Goal: Information Seeking & Learning: Check status

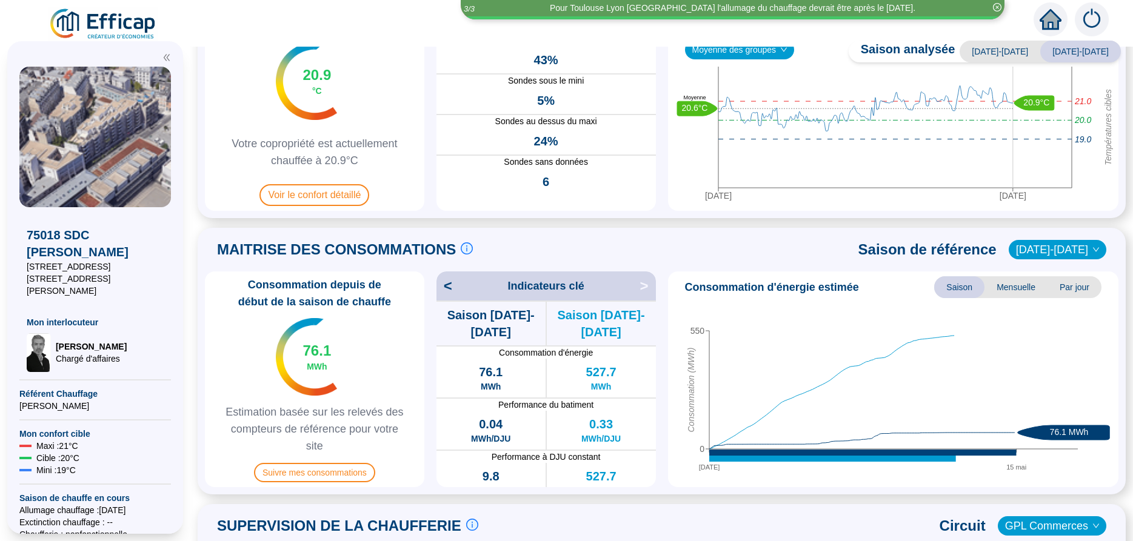
scroll to position [153, 0]
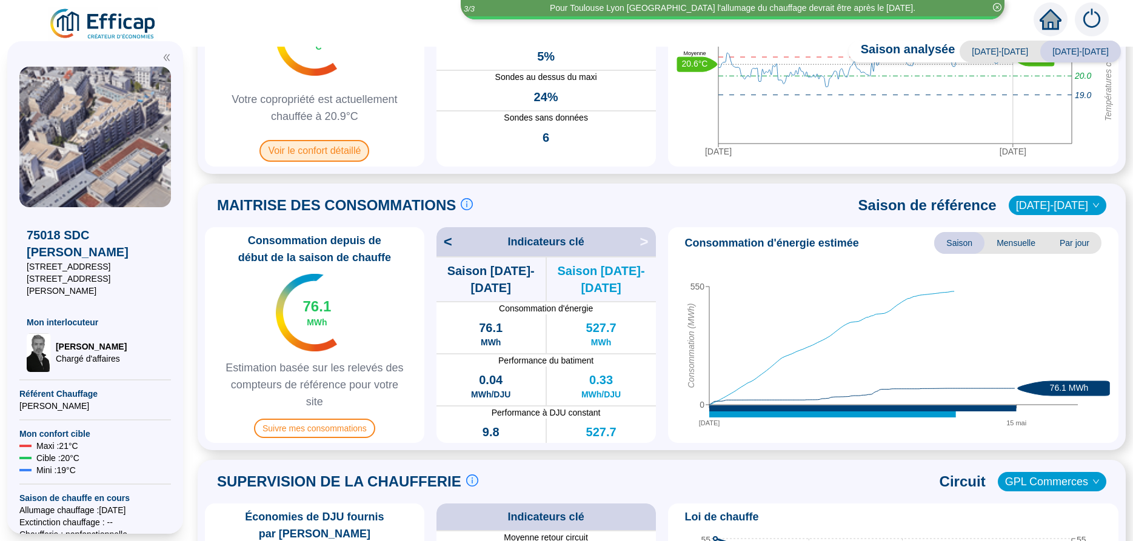
click at [309, 153] on span "Voir le confort détaillé" at bounding box center [314, 151] width 110 height 22
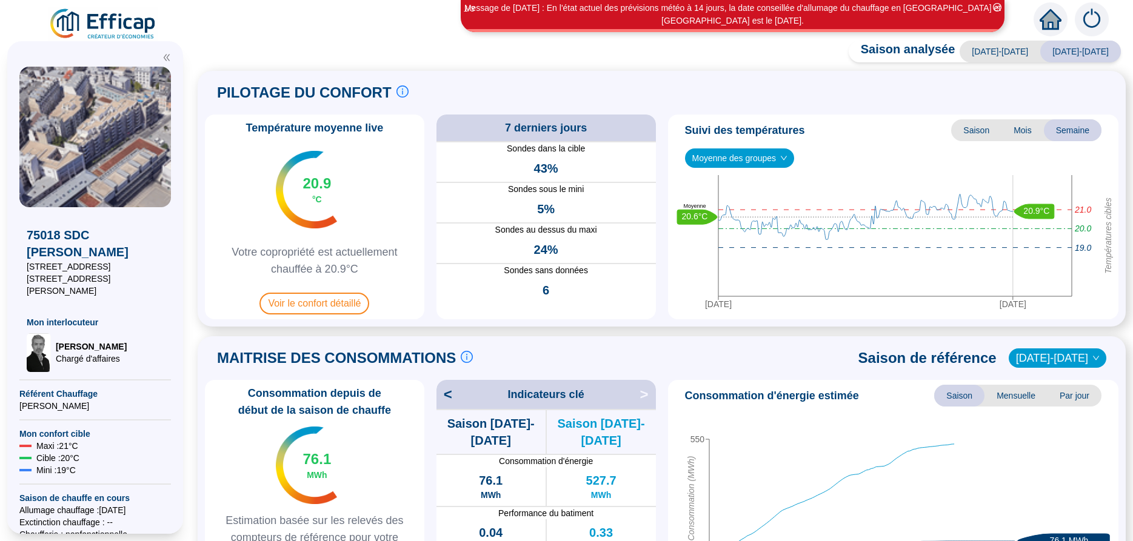
click at [332, 318] on div "Température moyenne live 20.9 °C Votre copropriété est actuellement chauffée à …" at bounding box center [314, 217] width 219 height 205
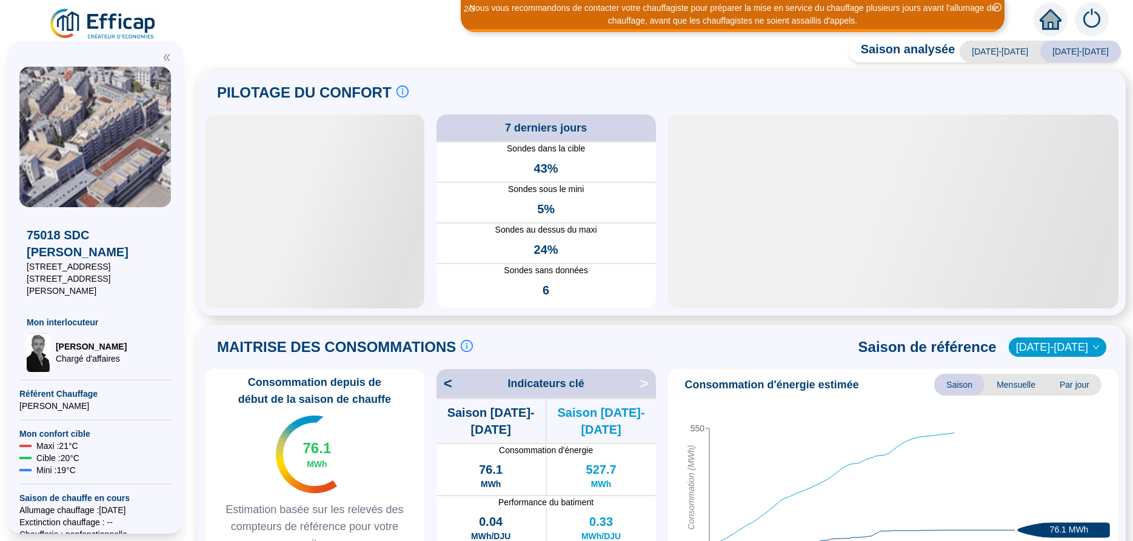
click at [329, 283] on div at bounding box center [314, 212] width 219 height 194
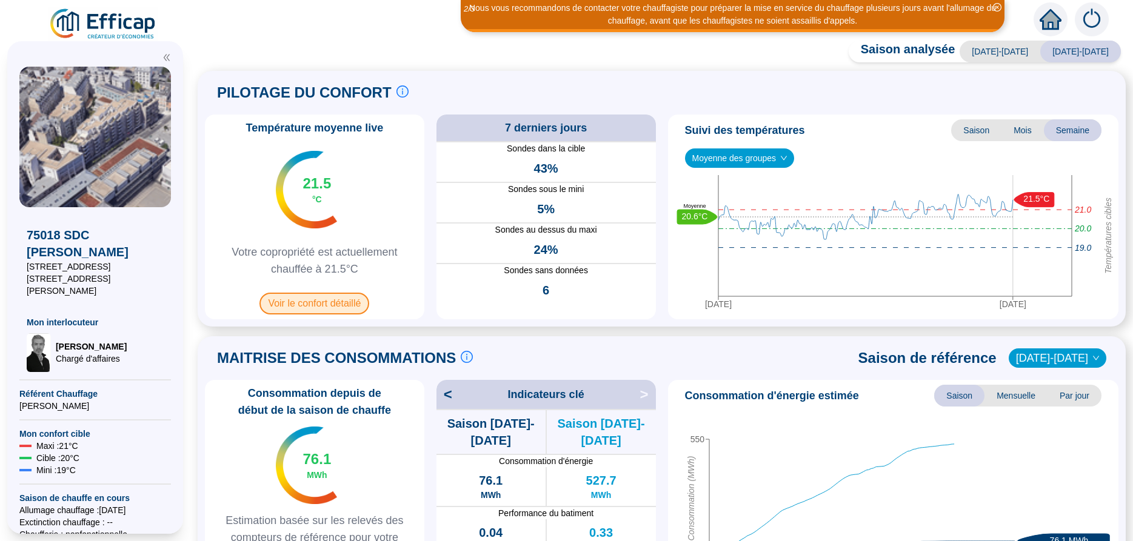
click at [325, 299] on span "Voir le confort détaillé" at bounding box center [314, 304] width 110 height 22
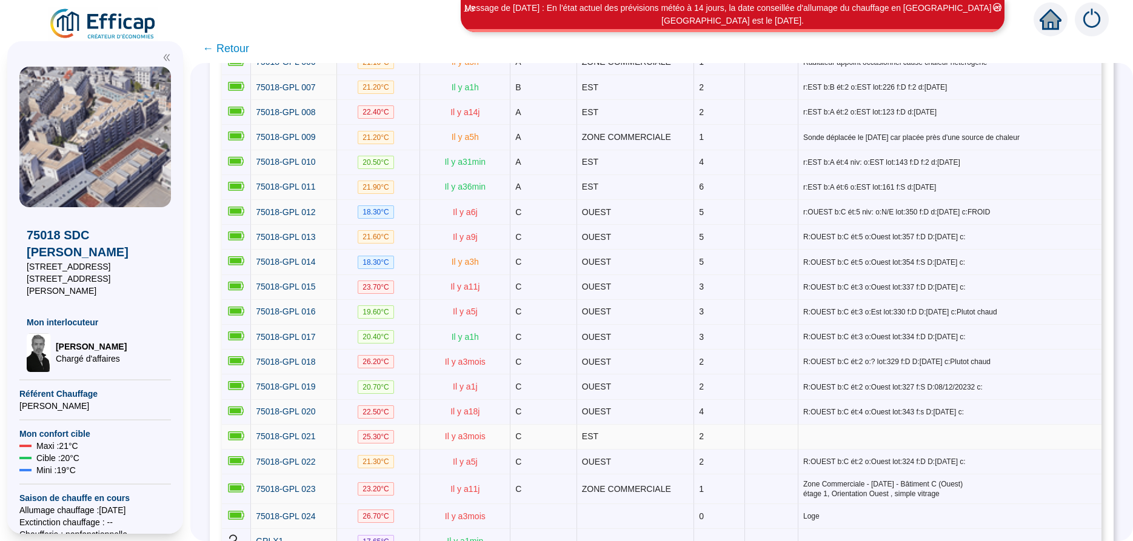
scroll to position [209, 0]
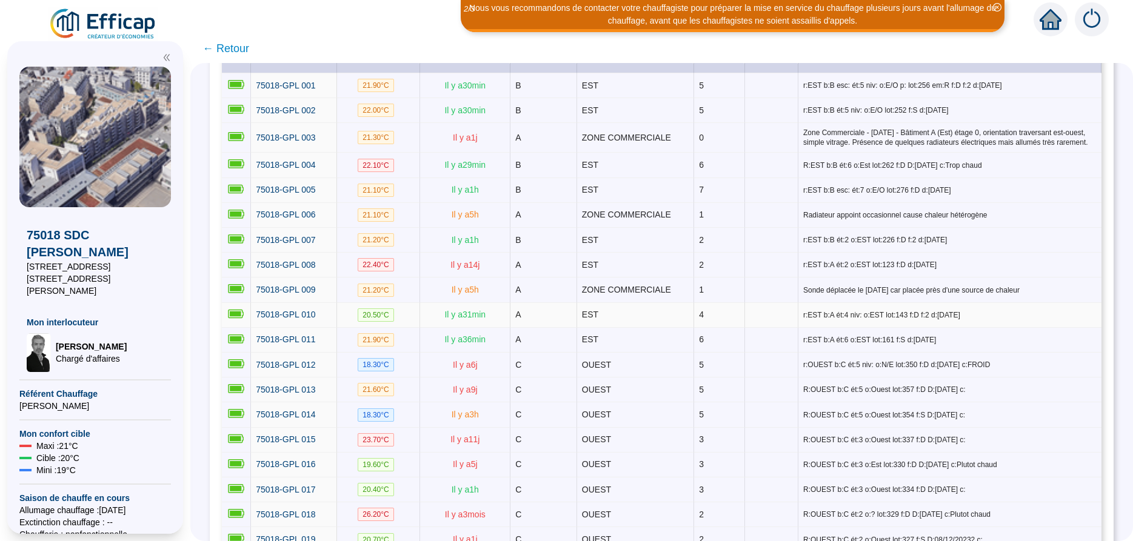
click at [381, 318] on span "20.50 °C" at bounding box center [376, 315] width 36 height 13
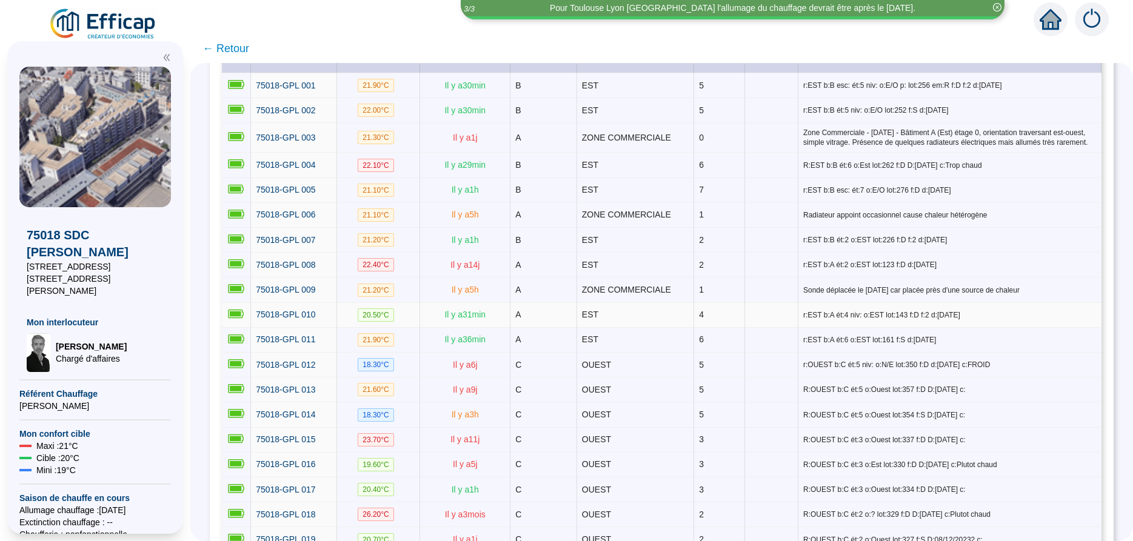
click at [383, 320] on span "20.50 °C" at bounding box center [376, 315] width 36 height 13
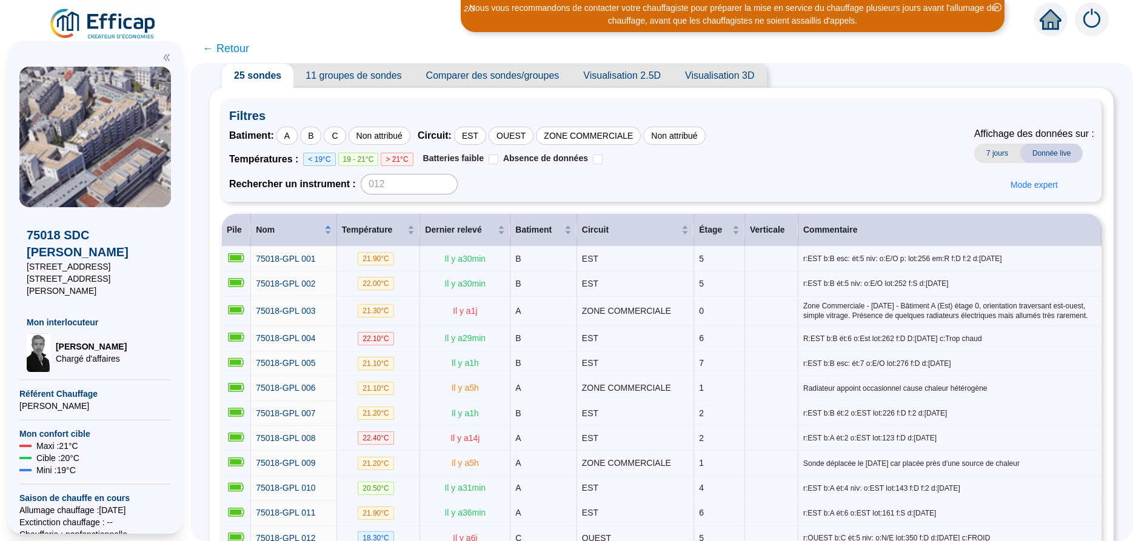
scroll to position [0, 0]
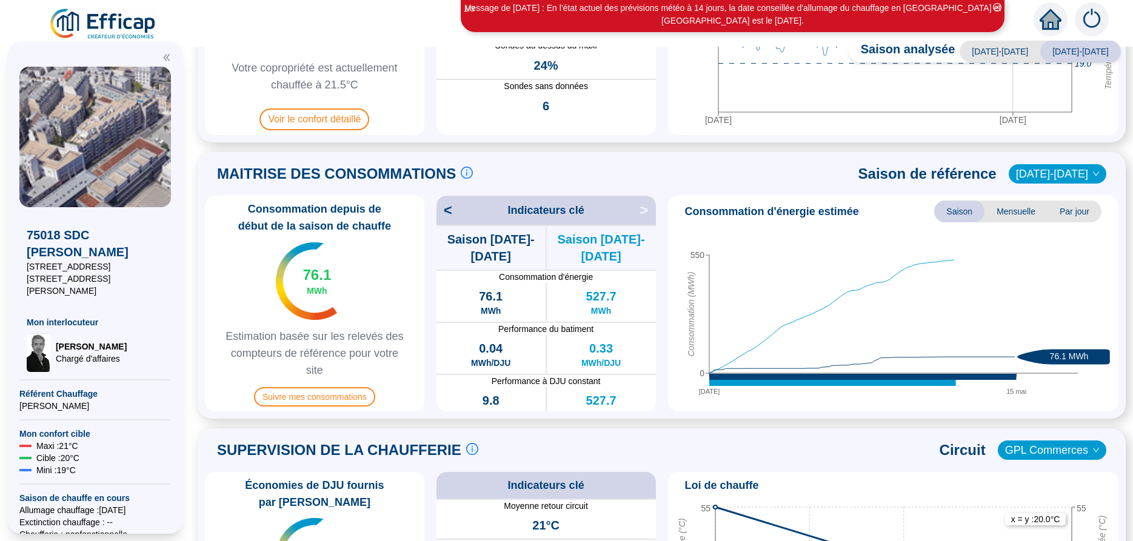
scroll to position [229, 0]
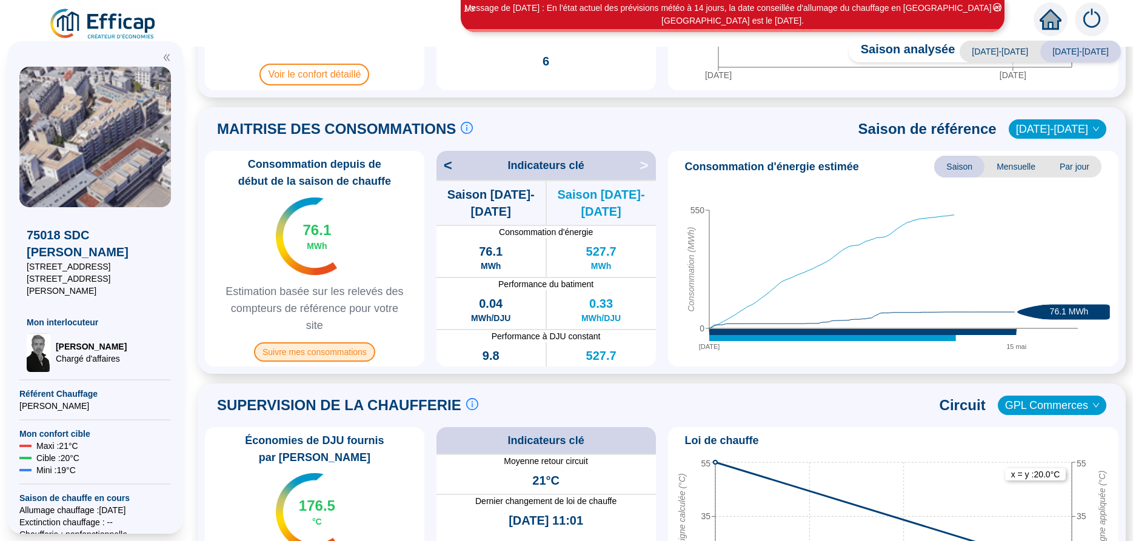
click at [336, 353] on span "Suivre mes consommations" at bounding box center [314, 352] width 121 height 19
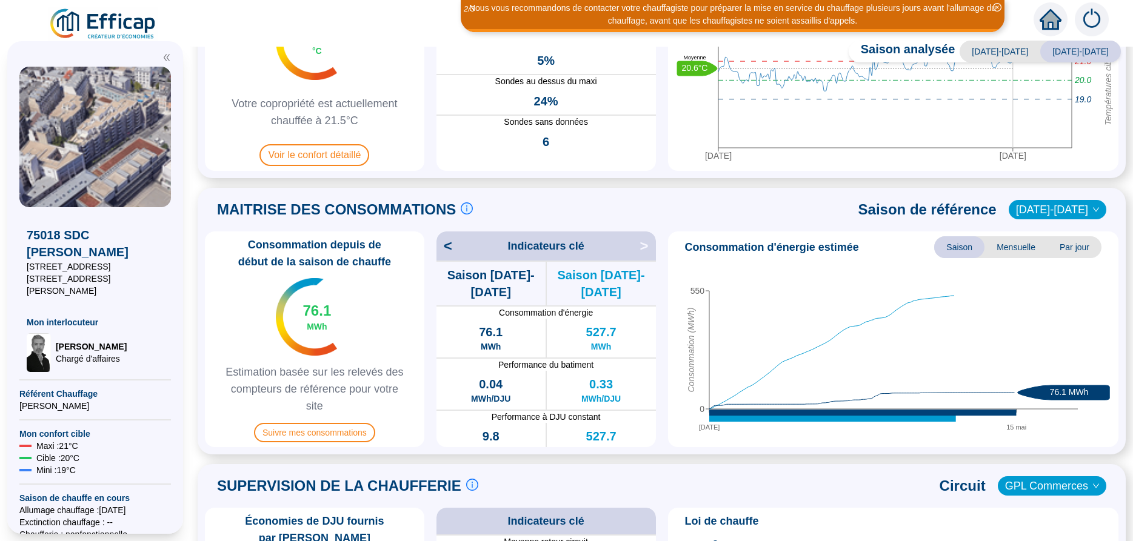
scroll to position [76, 0]
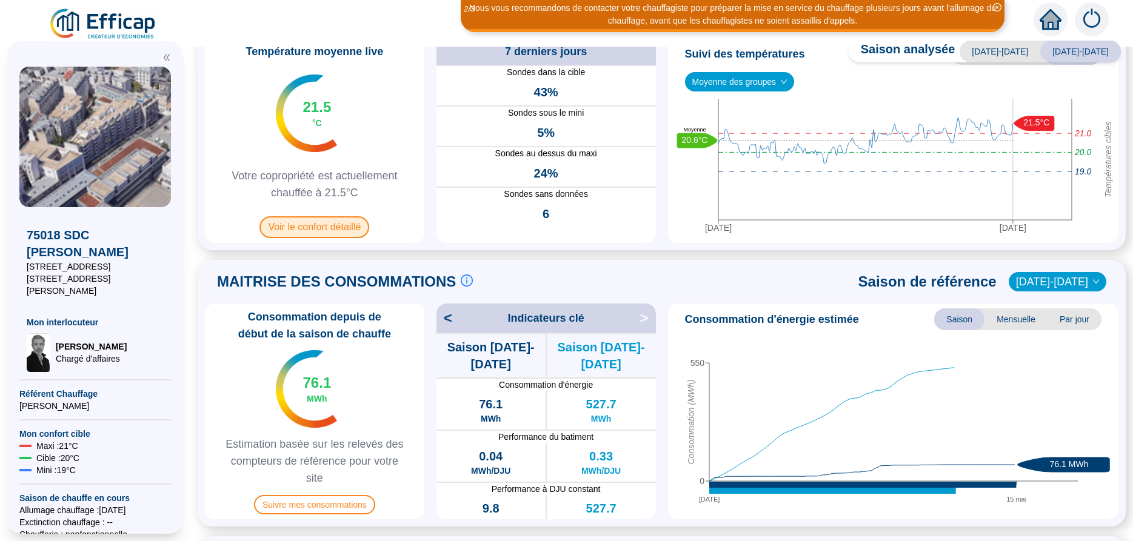
click at [331, 235] on span "Voir le confort détaillé" at bounding box center [314, 227] width 110 height 22
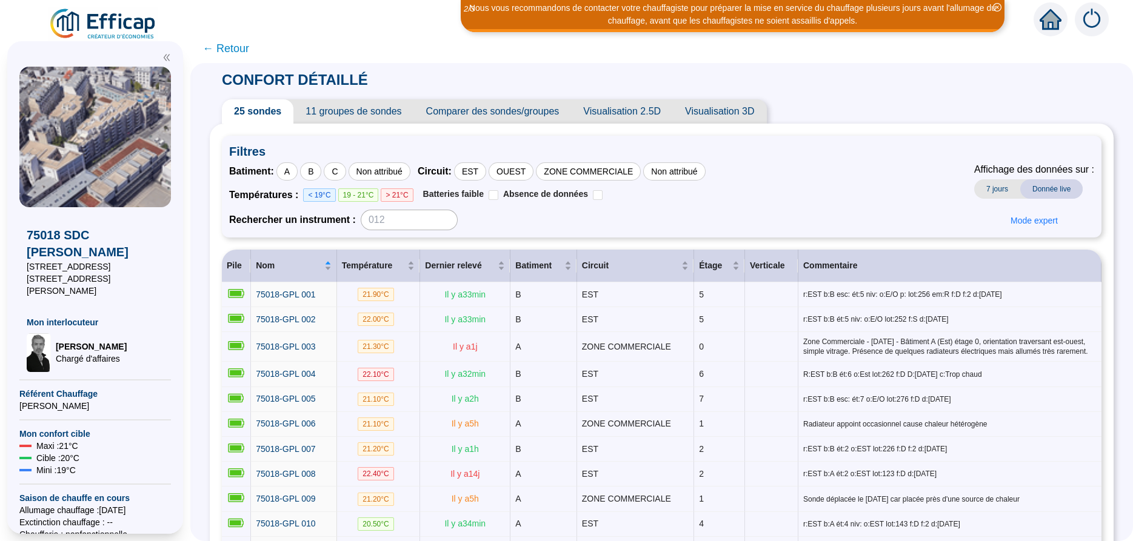
click at [204, 48] on span "← Retour" at bounding box center [225, 48] width 47 height 17
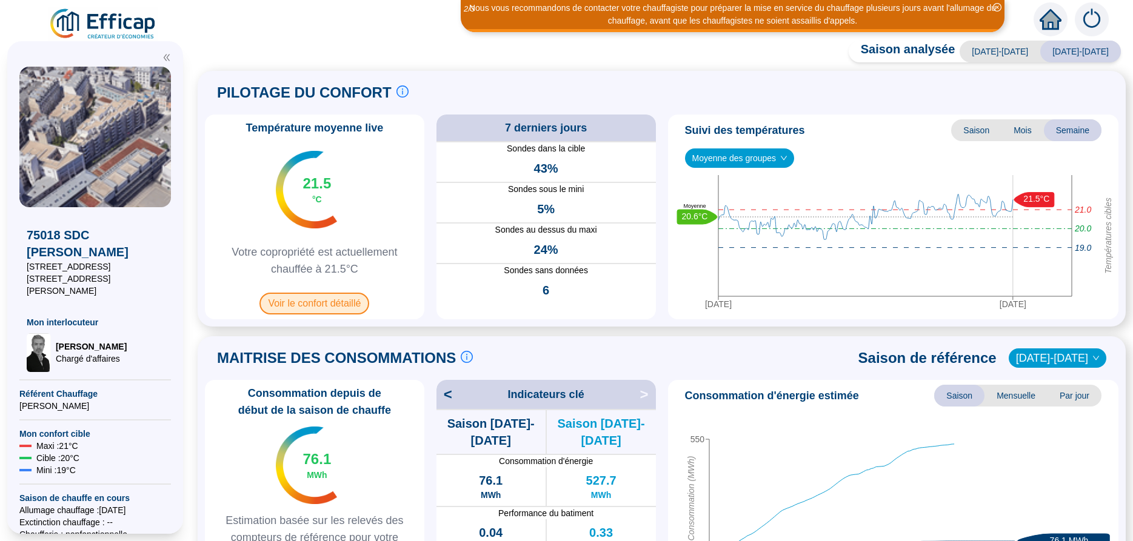
click at [327, 307] on span "Voir le confort détaillé" at bounding box center [314, 304] width 110 height 22
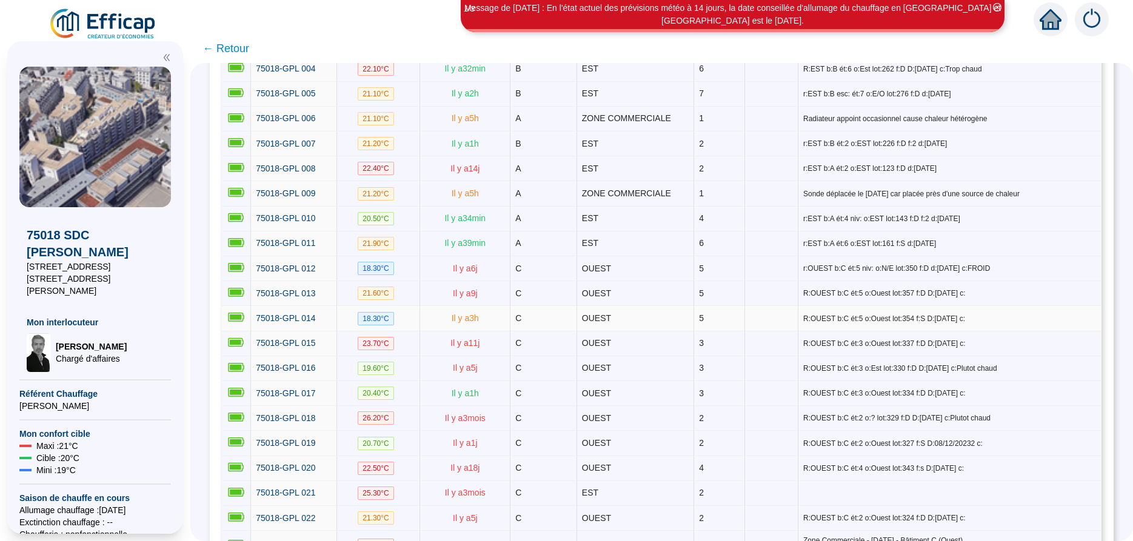
scroll to position [438, 0]
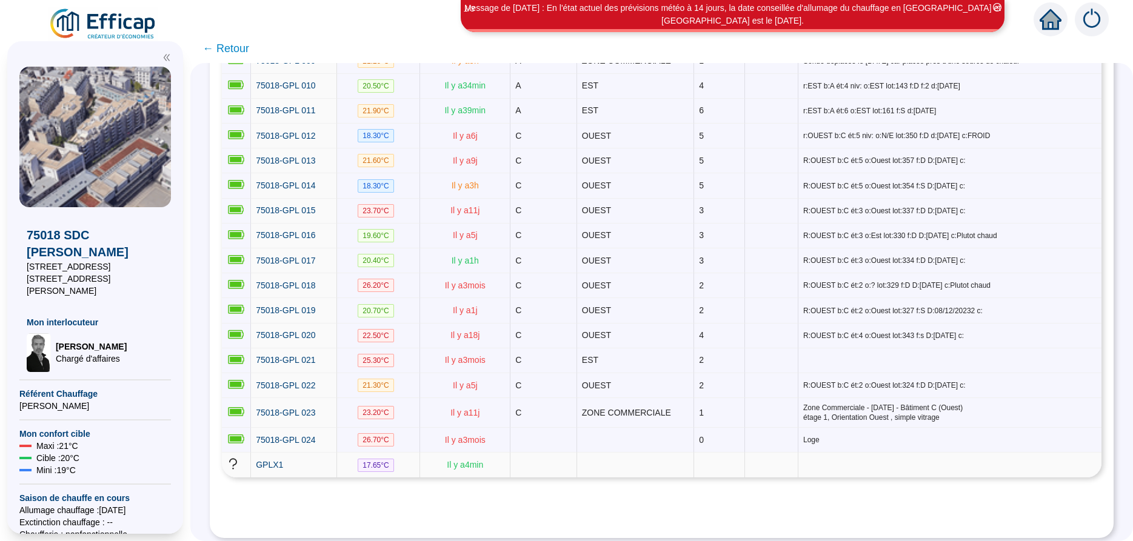
drag, startPoint x: 455, startPoint y: 464, endPoint x: 491, endPoint y: 466, distance: 36.5
click at [491, 466] on td "Il y a 4 min" at bounding box center [465, 465] width 90 height 24
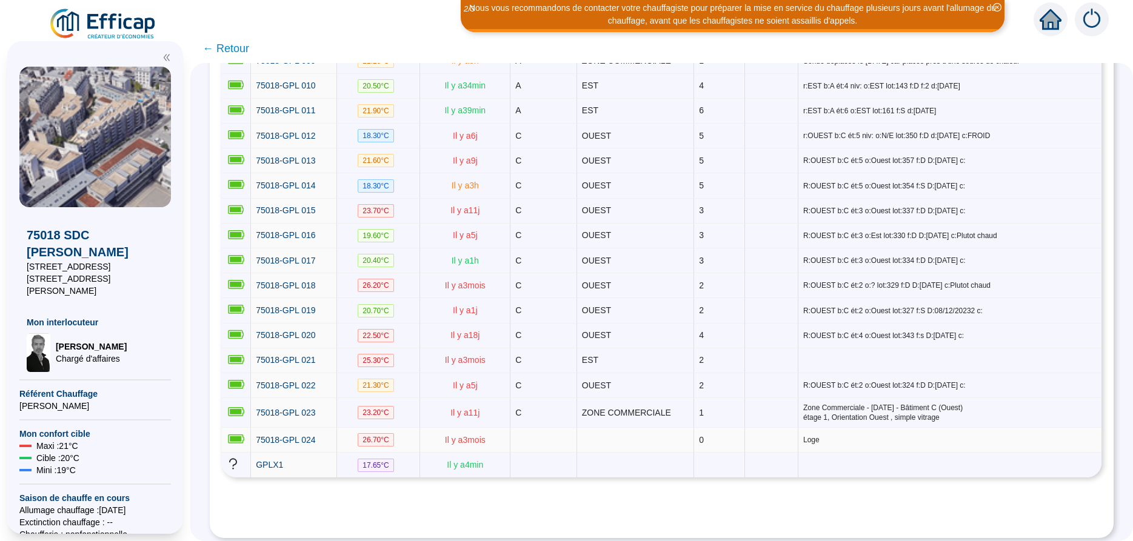
click at [699, 436] on td "0" at bounding box center [719, 440] width 51 height 25
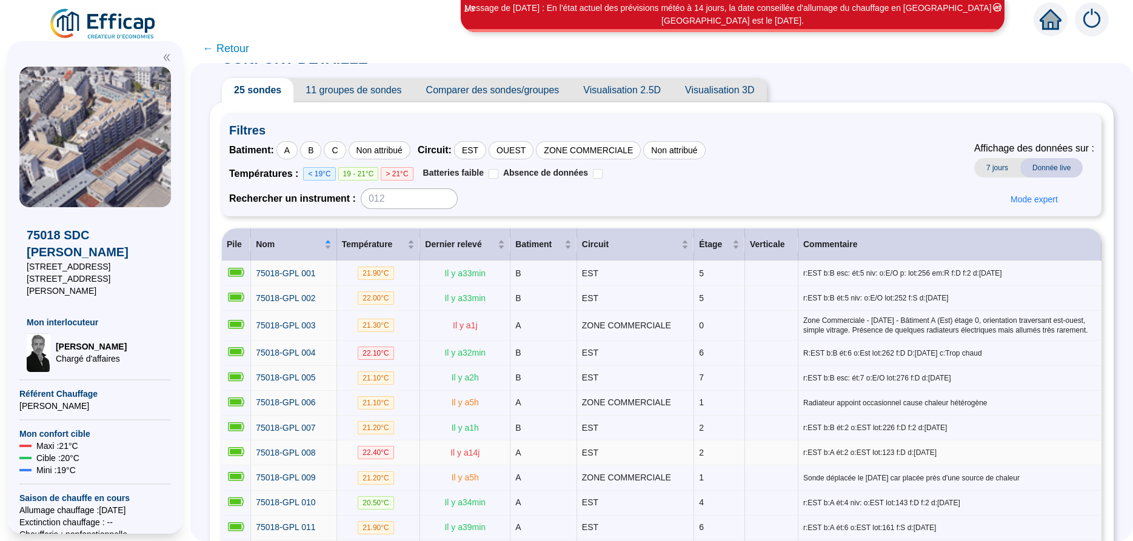
scroll to position [0, 0]
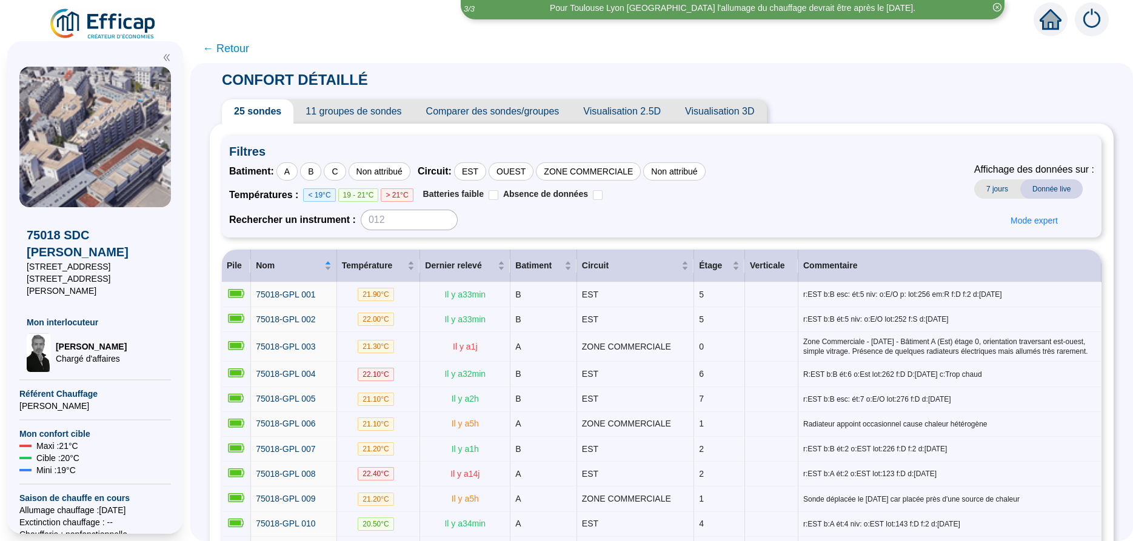
click at [391, 195] on span "> 21°C" at bounding box center [397, 195] width 32 height 13
click at [363, 198] on span "19 - 21°C" at bounding box center [358, 195] width 41 height 13
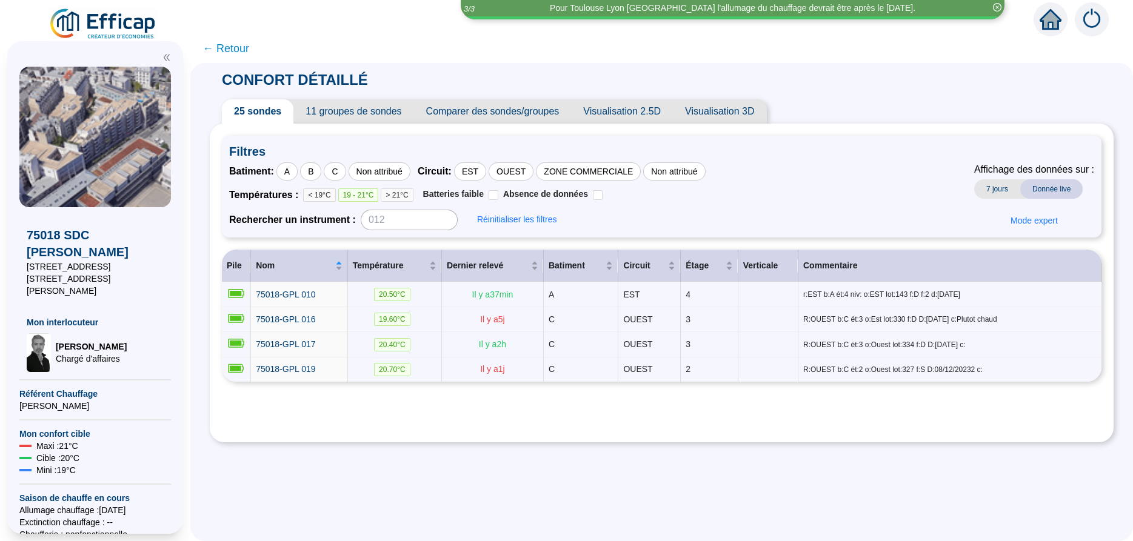
click at [327, 199] on span "< 19°C" at bounding box center [319, 195] width 32 height 13
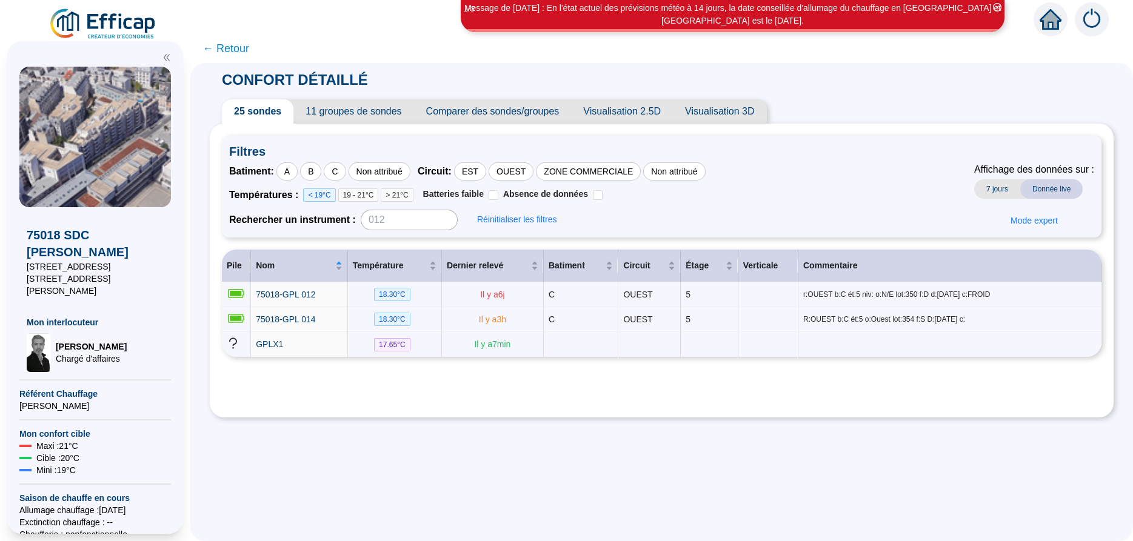
click at [350, 196] on span "19 - 21°C" at bounding box center [358, 195] width 41 height 13
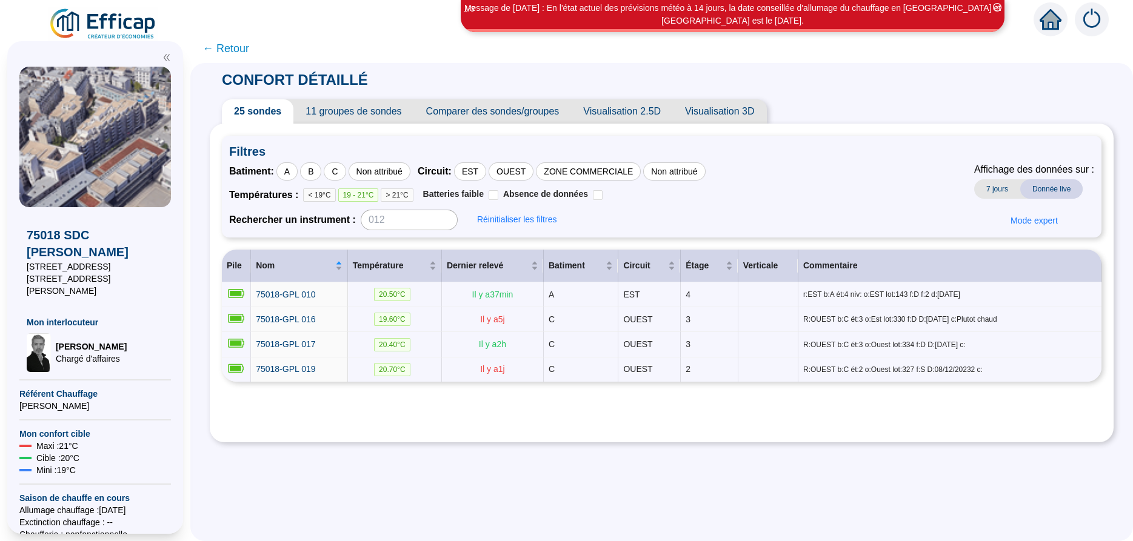
click at [319, 196] on span "< 19°C" at bounding box center [319, 195] width 32 height 13
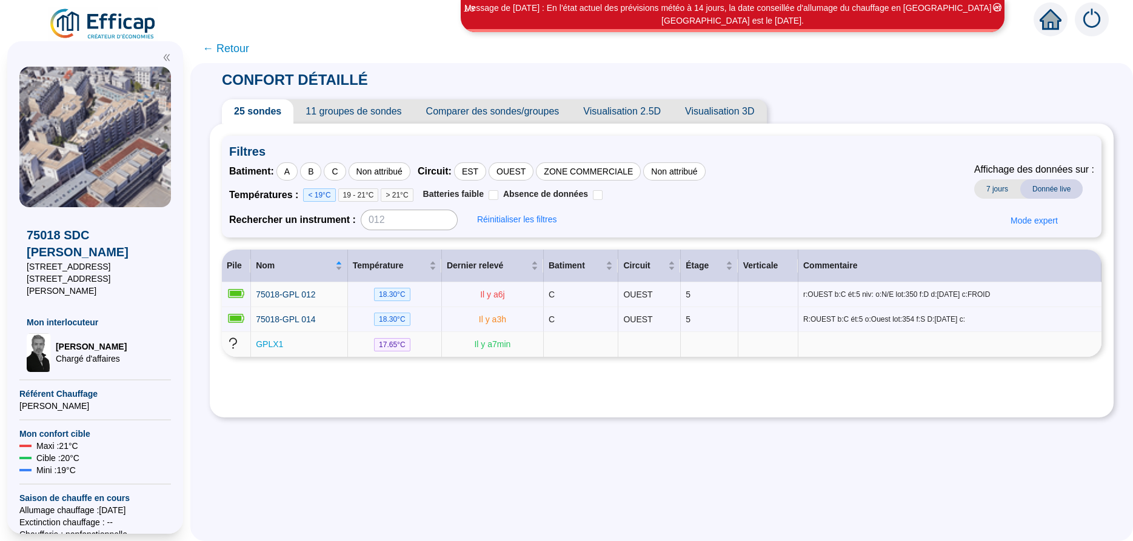
click at [266, 344] on span "GPLX1" at bounding box center [269, 345] width 27 height 10
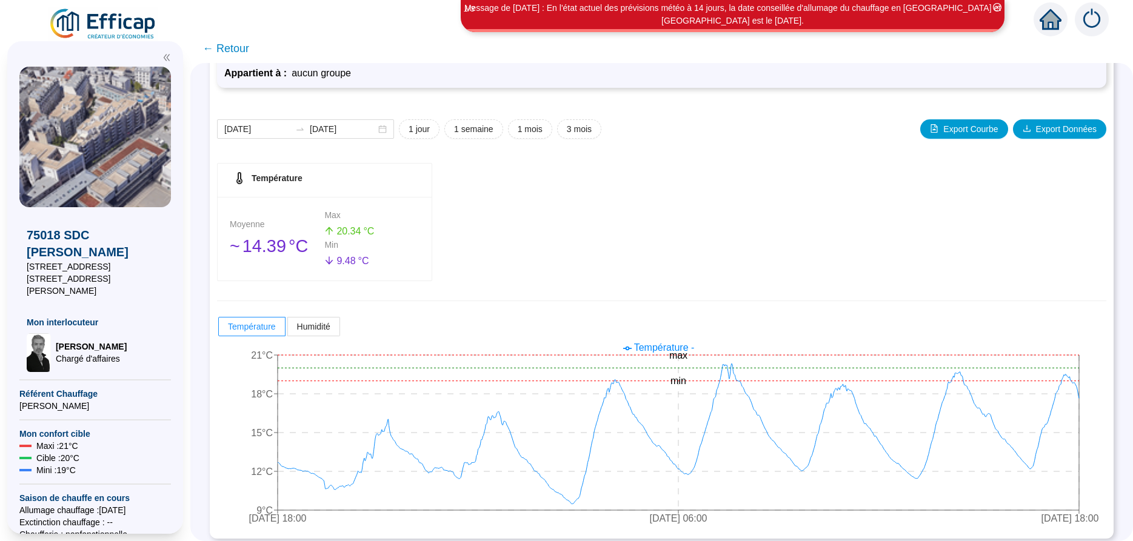
scroll to position [106, 0]
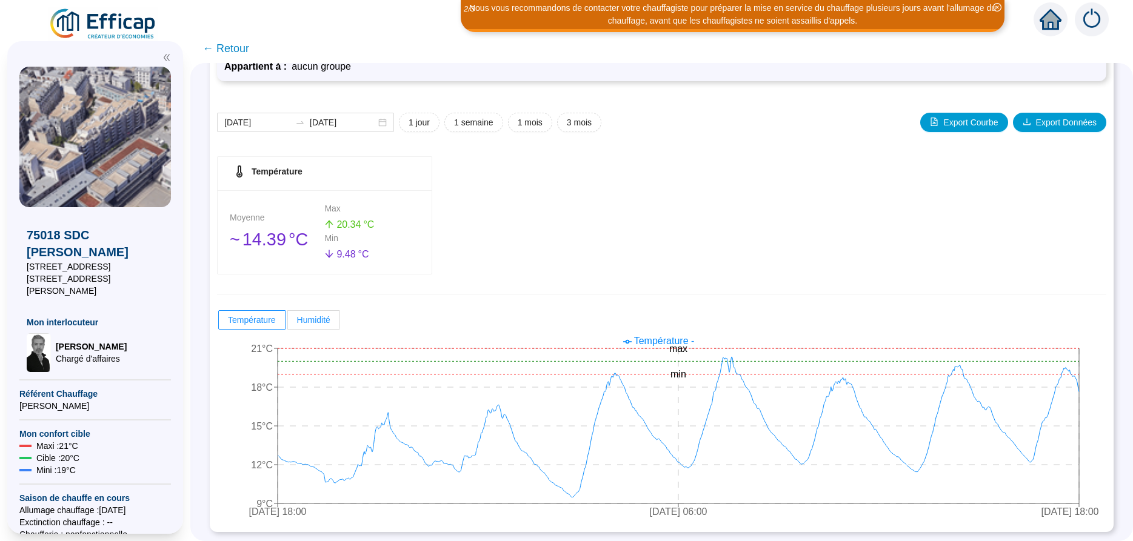
click at [315, 319] on span "Humidité" at bounding box center [313, 320] width 33 height 10
click at [288, 323] on input "Humidité" at bounding box center [288, 323] width 0 height 0
click at [252, 318] on span "Température" at bounding box center [252, 320] width 48 height 10
click at [219, 323] on input "Température" at bounding box center [219, 323] width 0 height 0
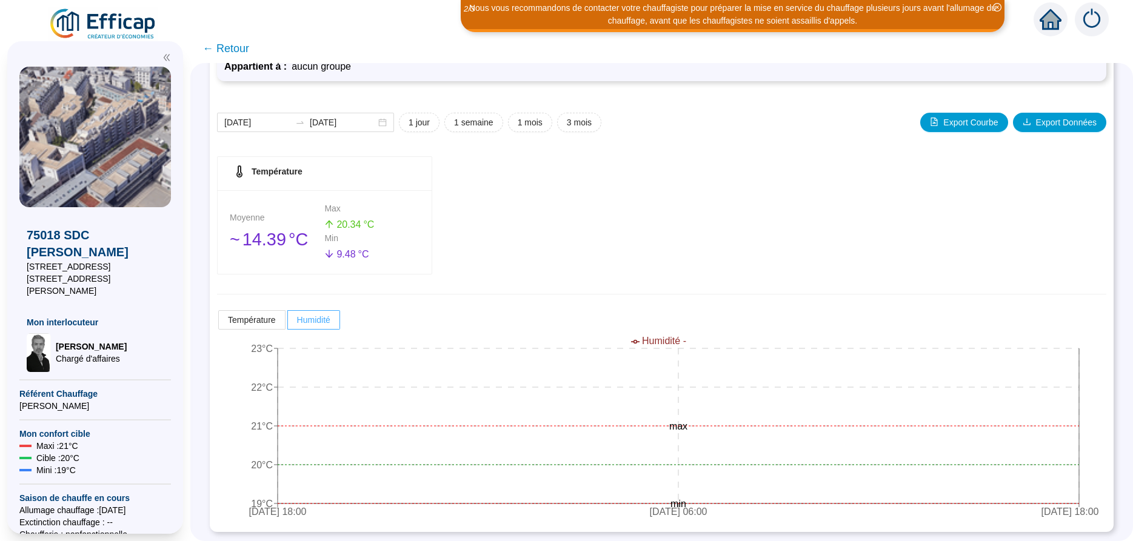
click at [319, 319] on span "Humidité" at bounding box center [313, 320] width 33 height 10
click at [288, 323] on input "Humidité" at bounding box center [288, 323] width 0 height 0
click at [249, 323] on span "Température" at bounding box center [252, 320] width 48 height 10
click at [219, 323] on input "Température" at bounding box center [219, 323] width 0 height 0
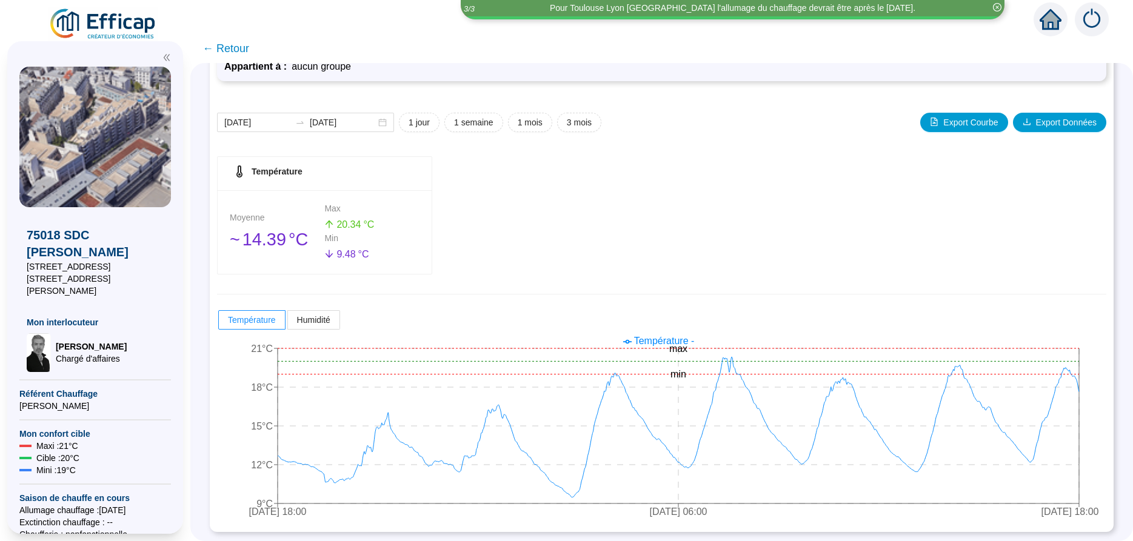
click at [209, 49] on span "← Retour" at bounding box center [225, 48] width 47 height 17
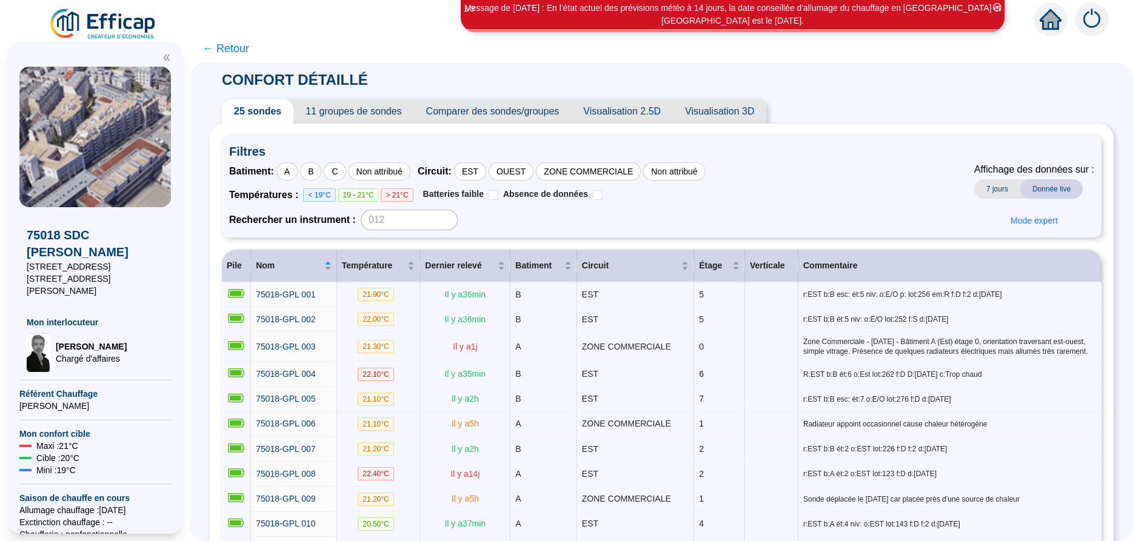
click at [209, 48] on span "← Retour" at bounding box center [225, 48] width 47 height 17
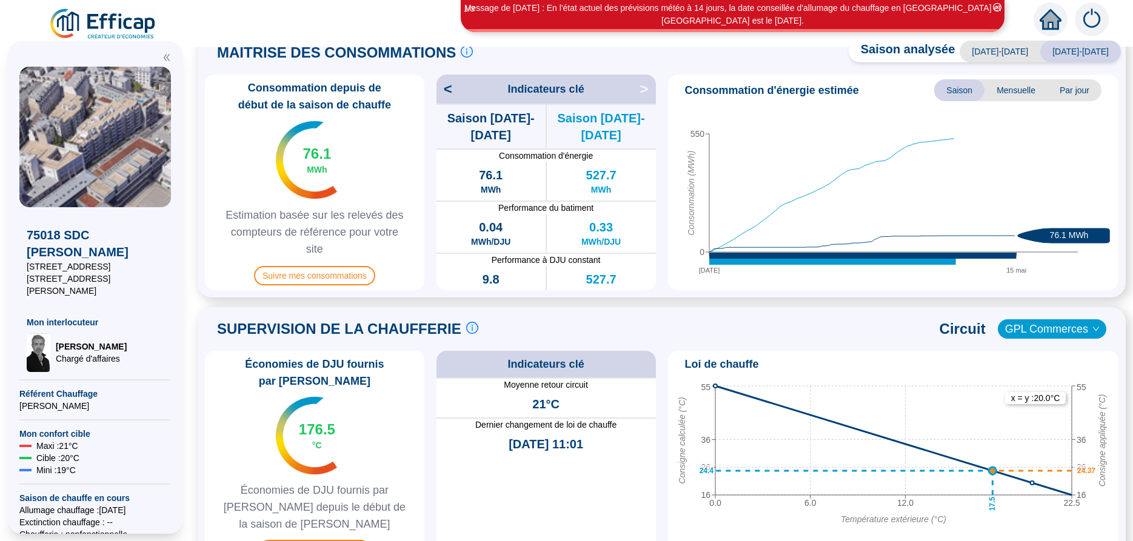
scroll to position [600, 0]
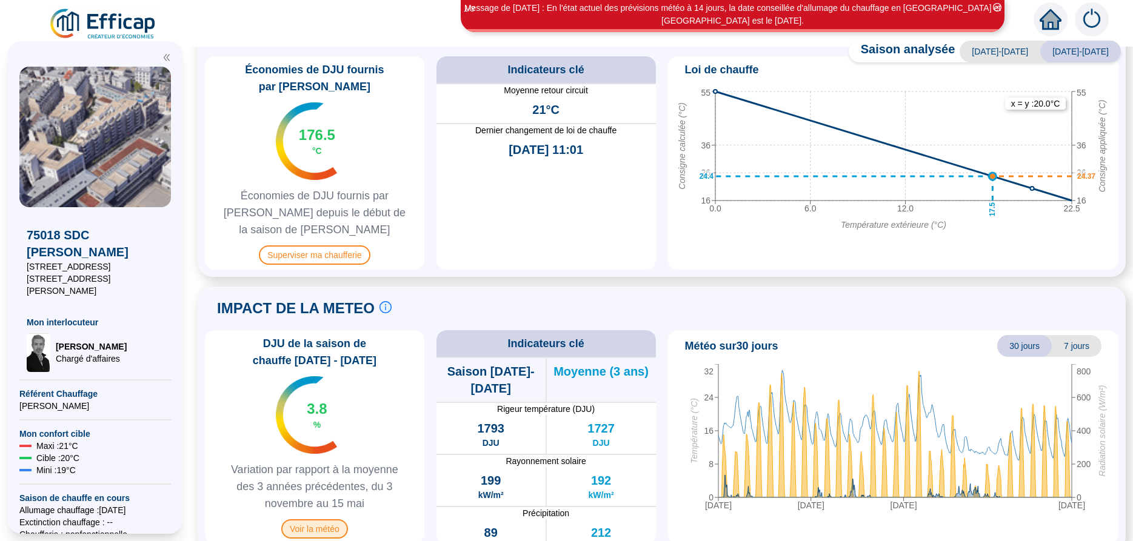
click at [330, 520] on span "Voir la météo" at bounding box center [314, 529] width 67 height 19
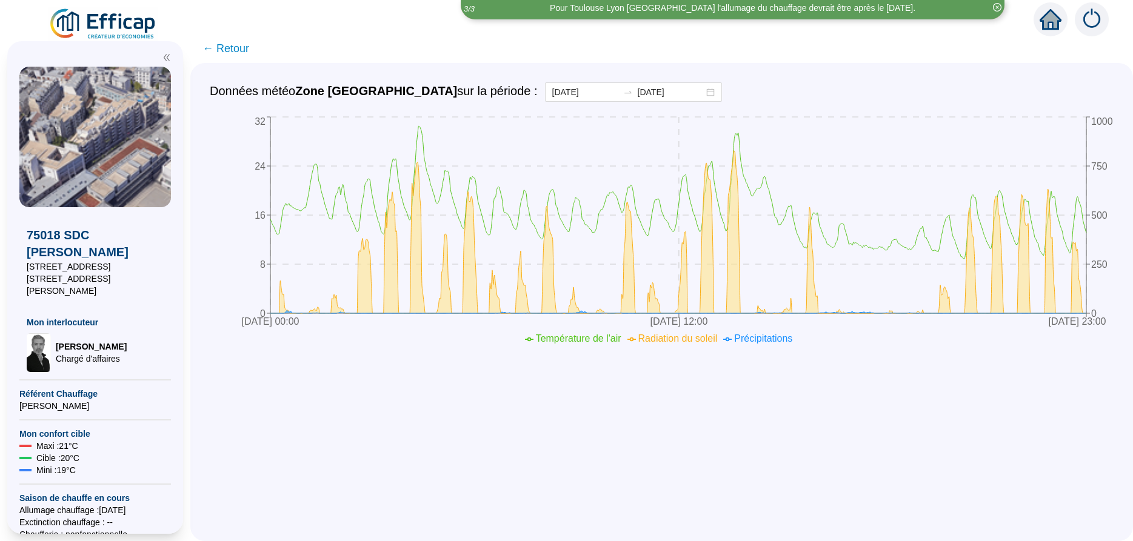
click at [207, 49] on span "← Retour" at bounding box center [225, 48] width 47 height 17
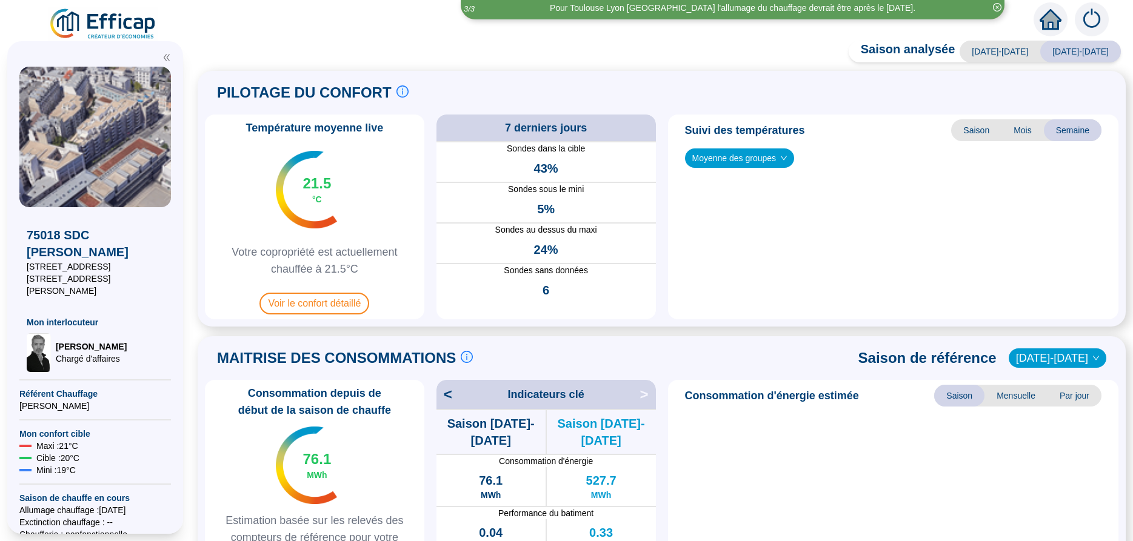
scroll to position [600, 0]
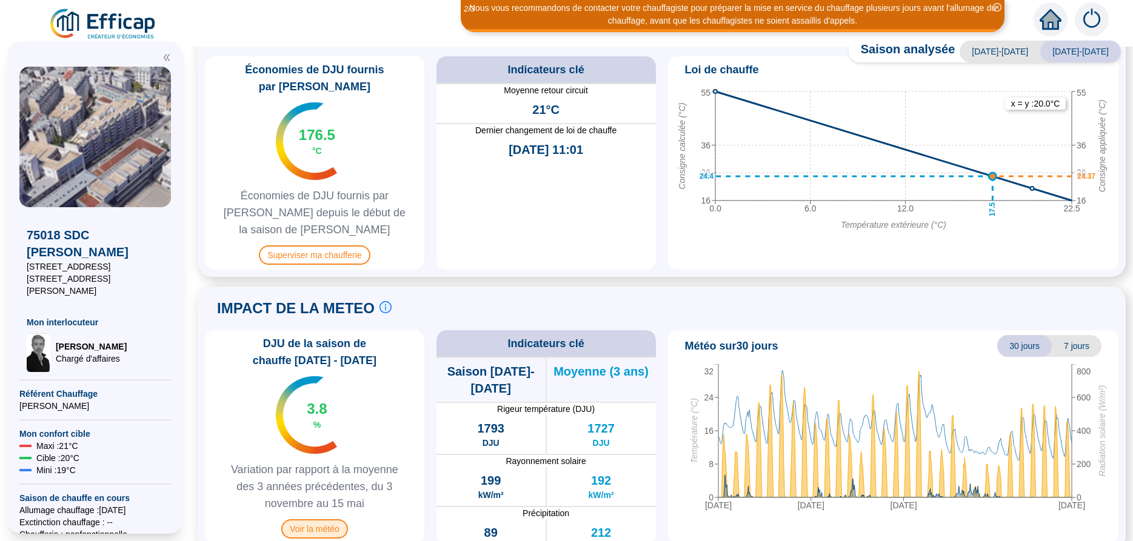
click at [324, 520] on span "Voir la météo" at bounding box center [314, 529] width 67 height 19
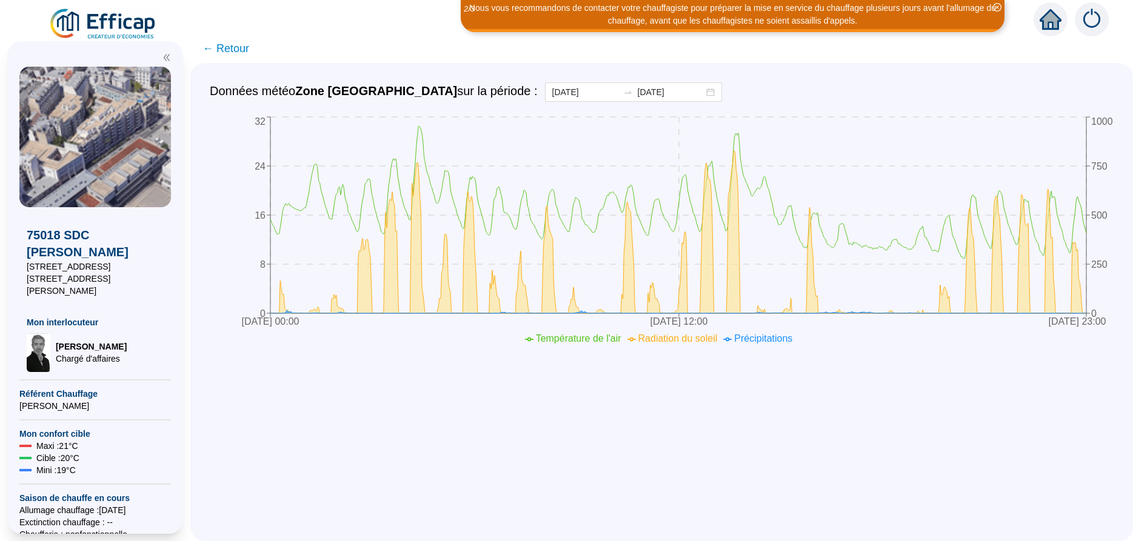
click at [215, 48] on span "← Retour" at bounding box center [225, 48] width 47 height 17
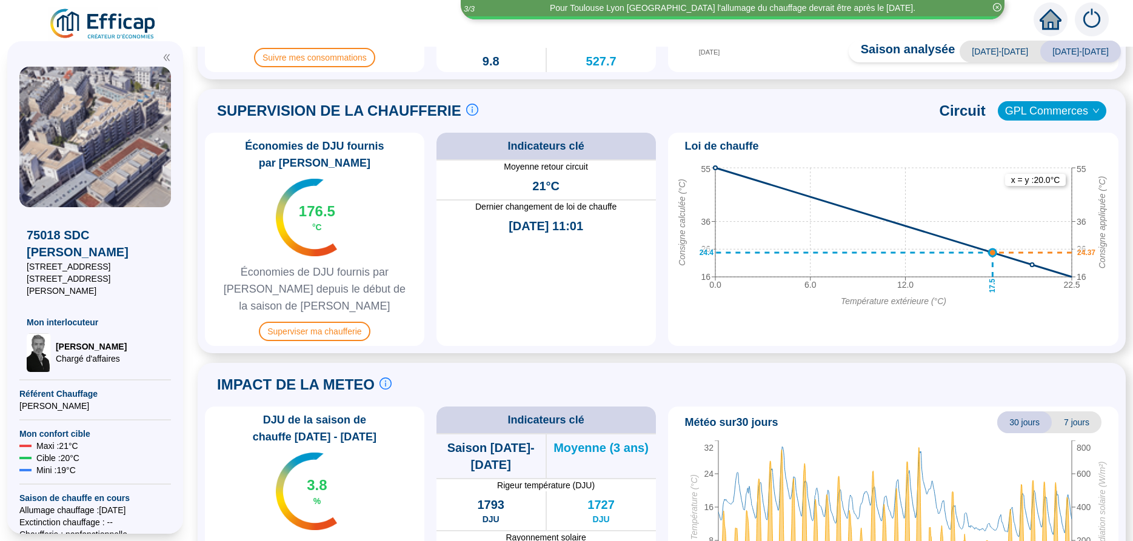
scroll to position [447, 0]
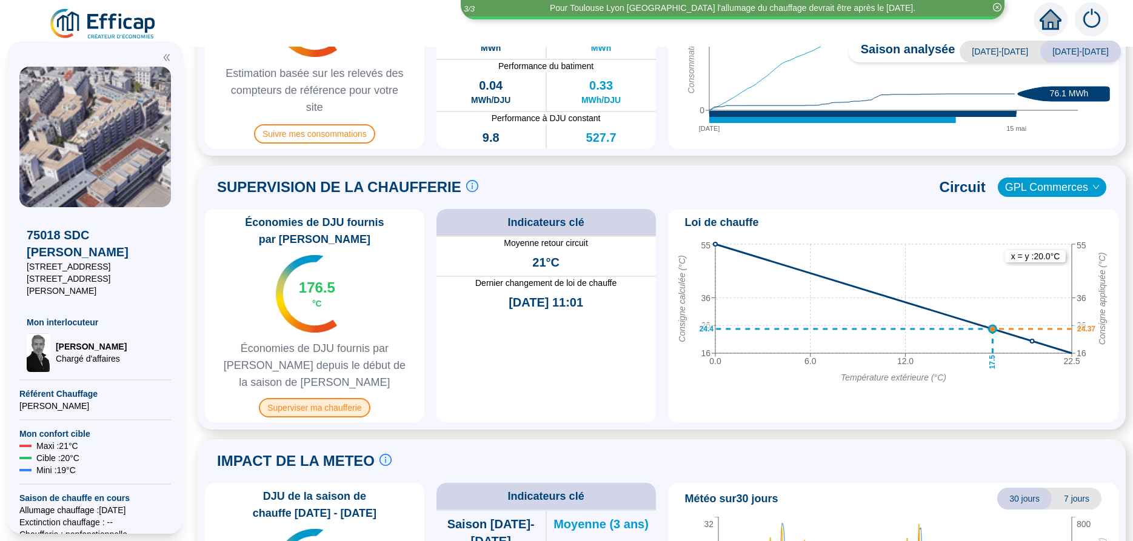
click at [336, 398] on span "Superviser ma chaufferie" at bounding box center [314, 407] width 111 height 19
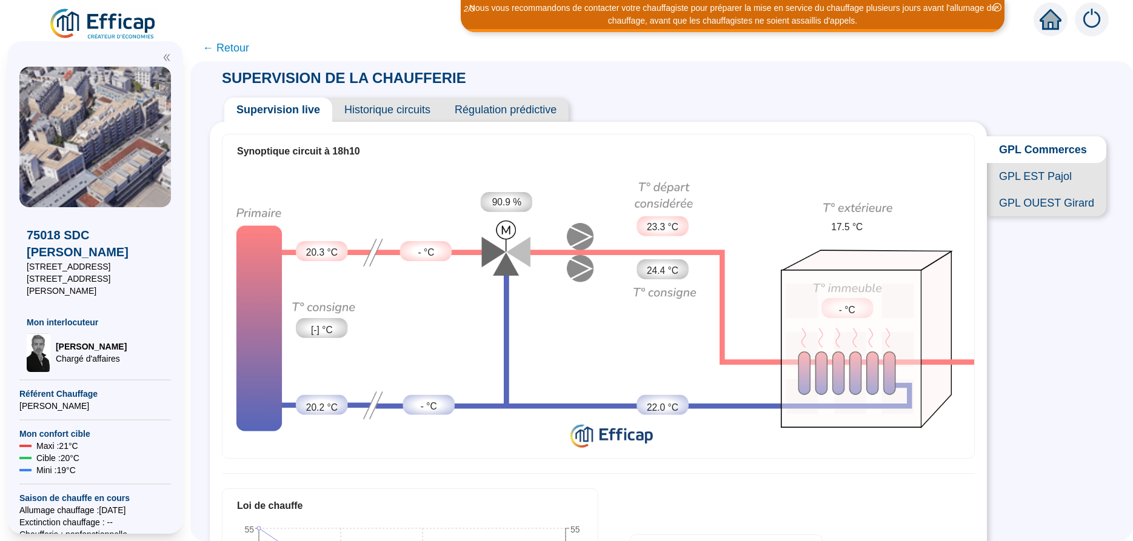
click at [1028, 178] on span "GPL EST Pajol" at bounding box center [1046, 176] width 119 height 27
click at [1032, 148] on span "GPL Commerces" at bounding box center [1046, 149] width 119 height 27
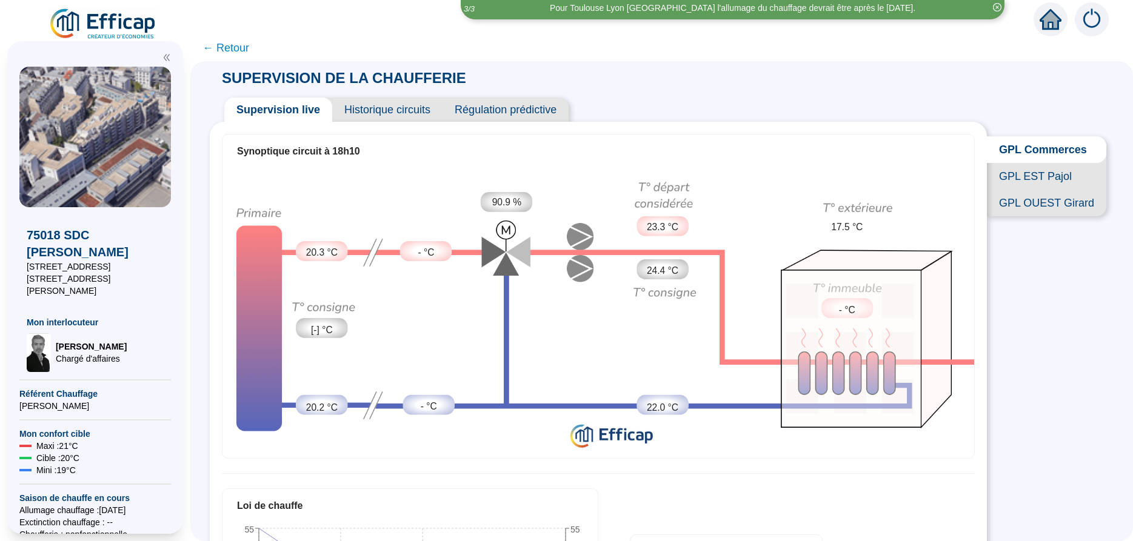
click at [1031, 166] on span "GPL EST Pajol" at bounding box center [1046, 176] width 119 height 27
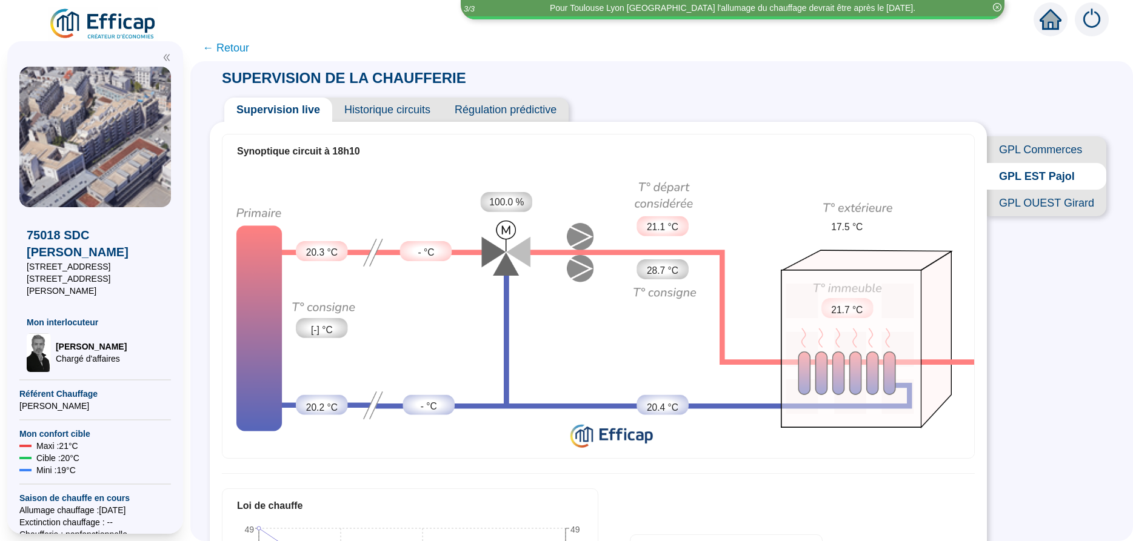
click at [1028, 201] on span "GPL OUEST Girard" at bounding box center [1046, 203] width 119 height 27
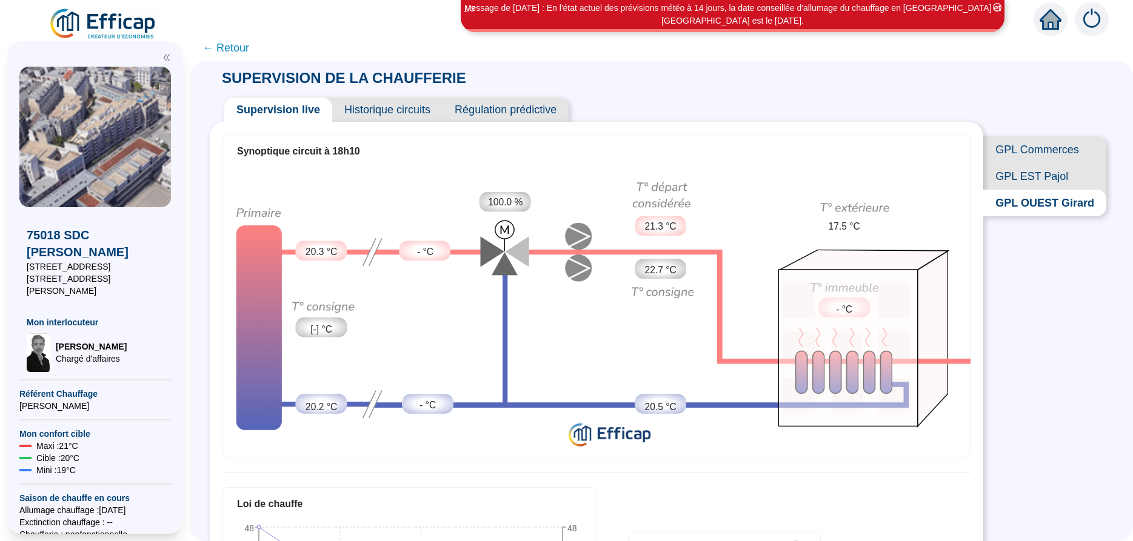
click at [1034, 179] on span "GPL EST Pajol" at bounding box center [1044, 176] width 123 height 27
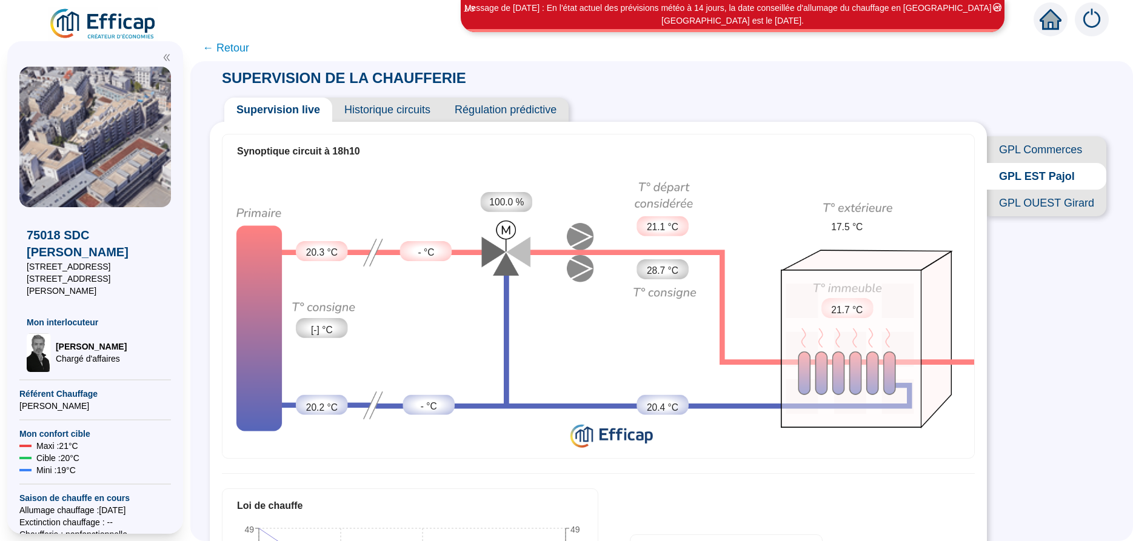
click at [1039, 147] on span "GPL Commerces" at bounding box center [1046, 149] width 119 height 27
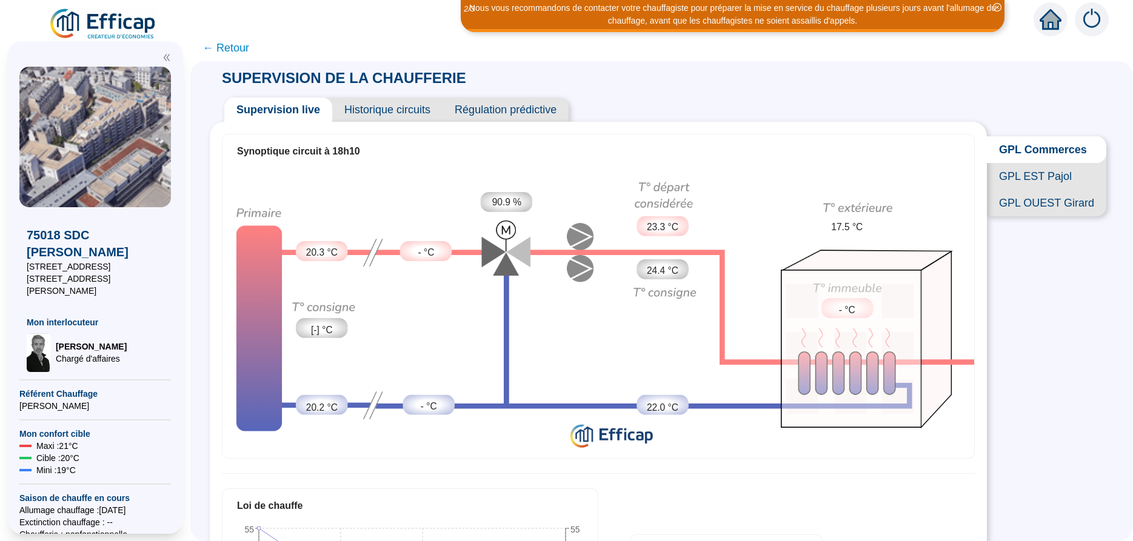
click at [398, 112] on span "Historique circuits" at bounding box center [387, 110] width 110 height 24
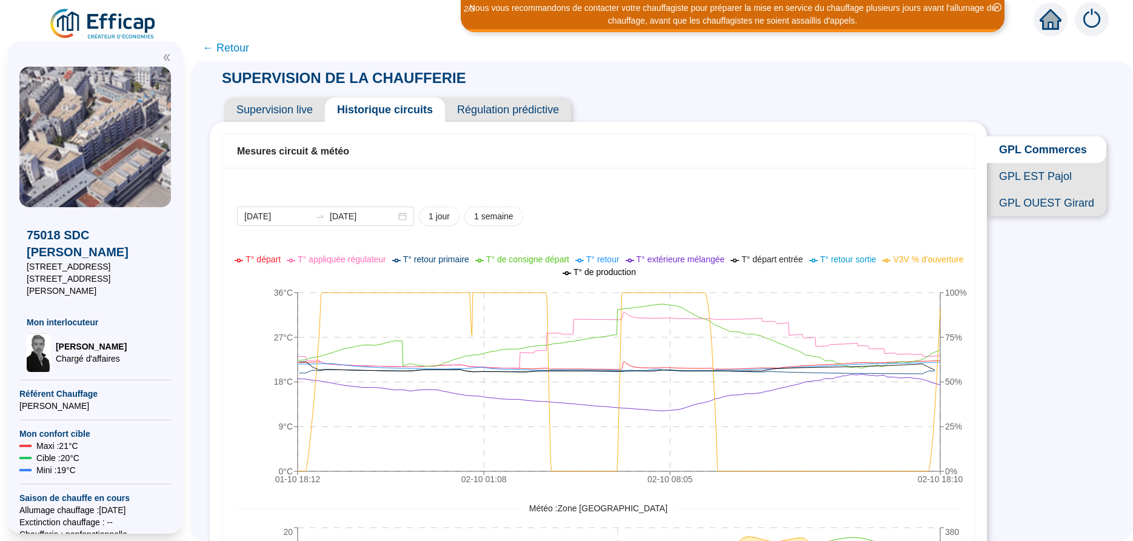
click at [501, 107] on span "Régulation prédictive" at bounding box center [508, 110] width 126 height 24
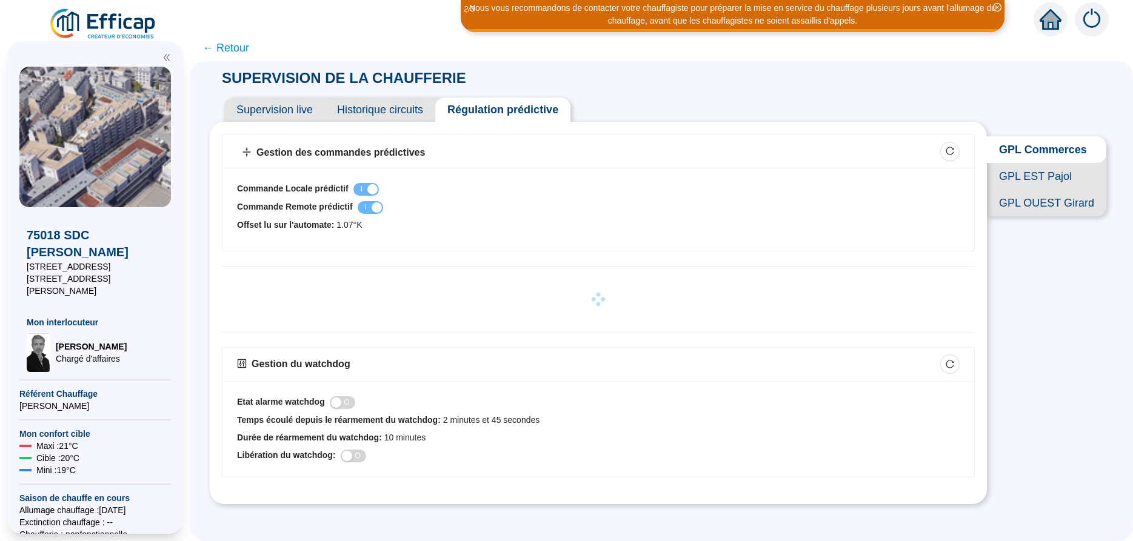
click at [389, 112] on span "Historique circuits" at bounding box center [380, 110] width 110 height 24
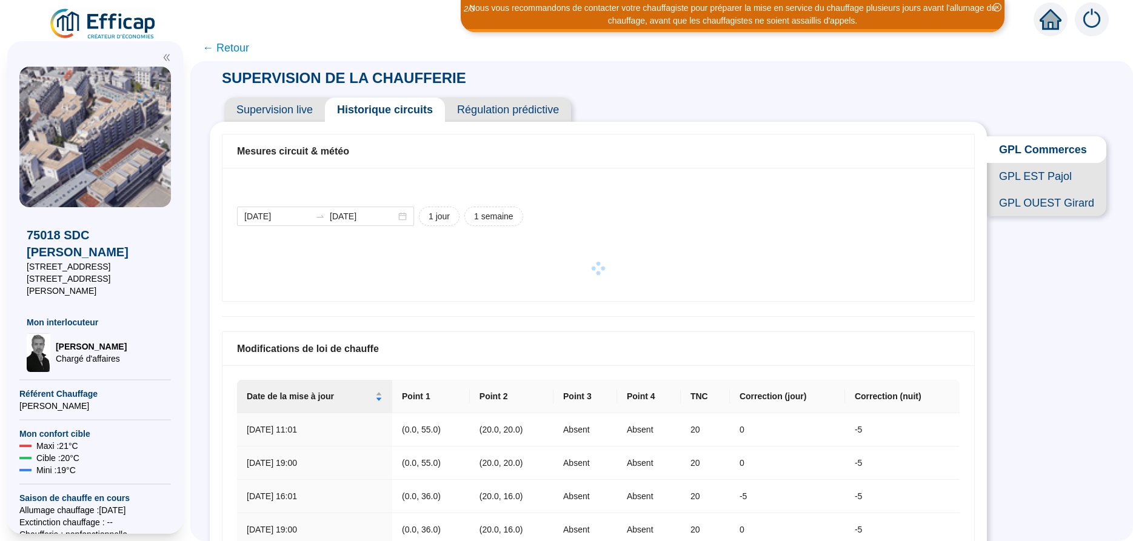
click at [287, 107] on span "Supervision live" at bounding box center [274, 110] width 101 height 24
